Goal: Task Accomplishment & Management: Manage account settings

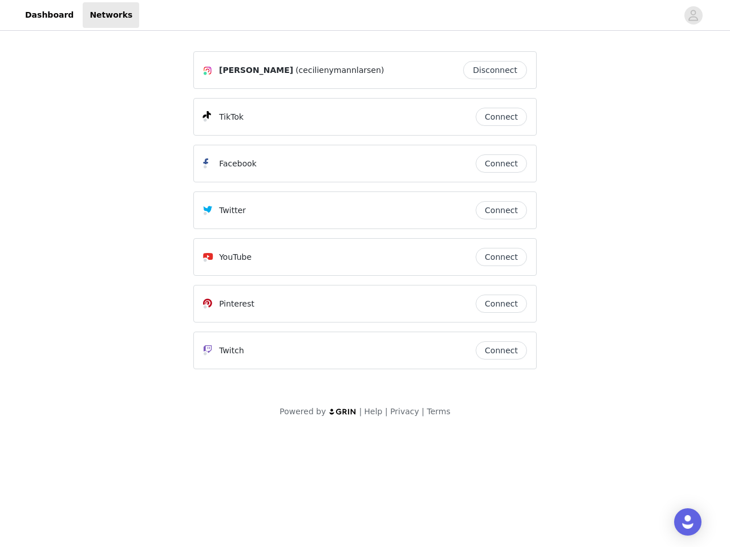
click at [365, 216] on div "Twitter" at bounding box center [339, 211] width 273 height 14
click at [365, 15] on div at bounding box center [408, 15] width 538 height 26
click at [693, 15] on icon "avatar" at bounding box center [693, 15] width 11 height 18
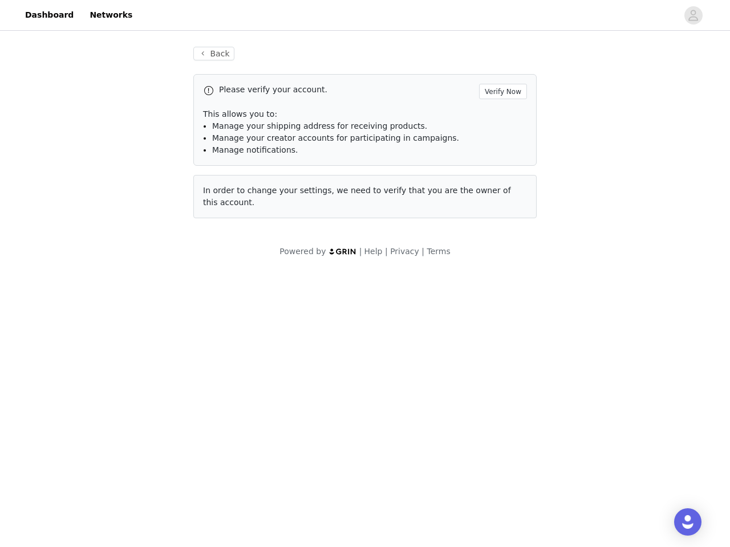
click at [498, 70] on div "Back Please verify your account. Verify Now This allows you to: Manage your shi…" at bounding box center [365, 132] width 371 height 199
click at [501, 117] on p "This allows you to:" at bounding box center [365, 114] width 324 height 12
